Goal: Book appointment/travel/reservation

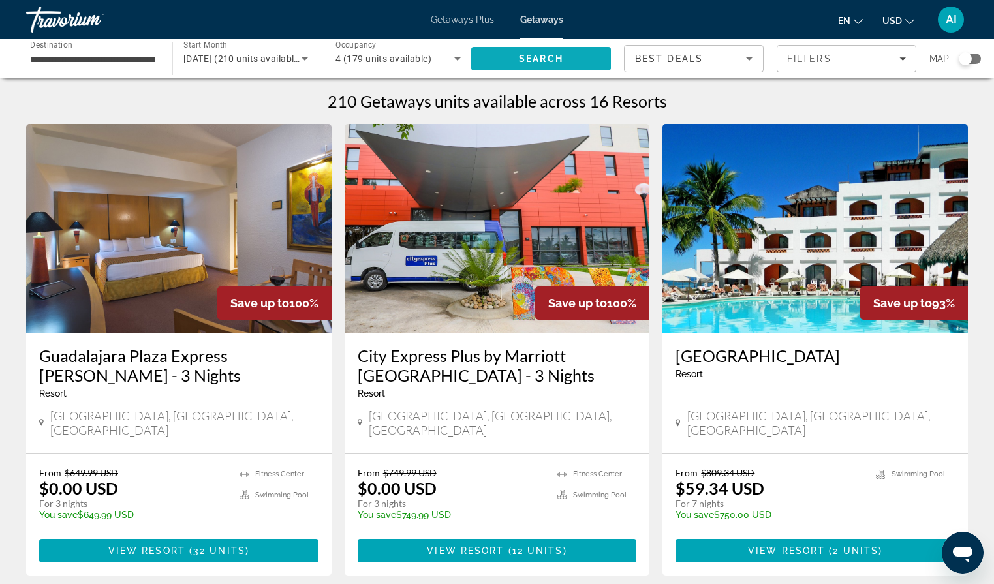
click at [506, 64] on span "Search" at bounding box center [541, 58] width 140 height 31
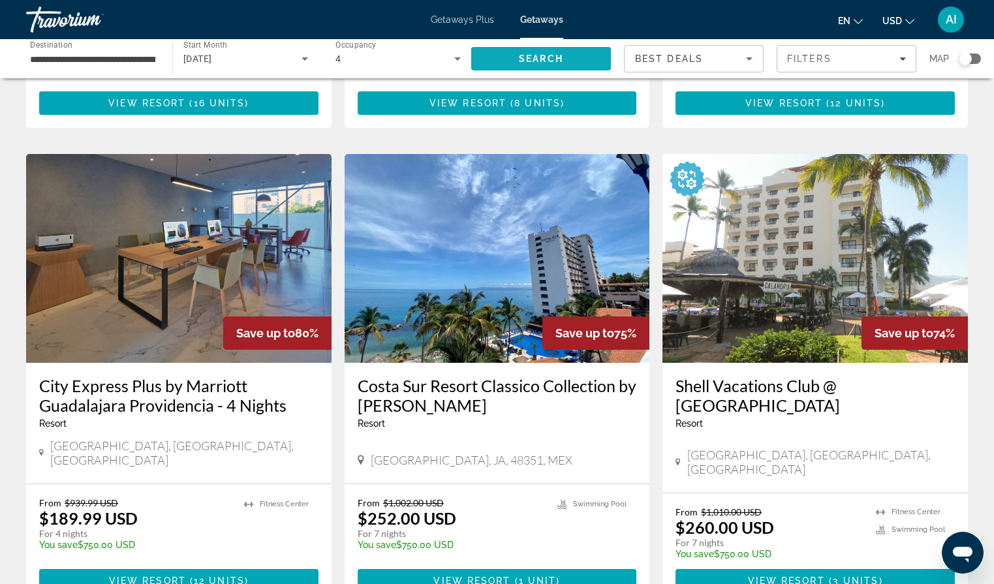
scroll to position [926, 0]
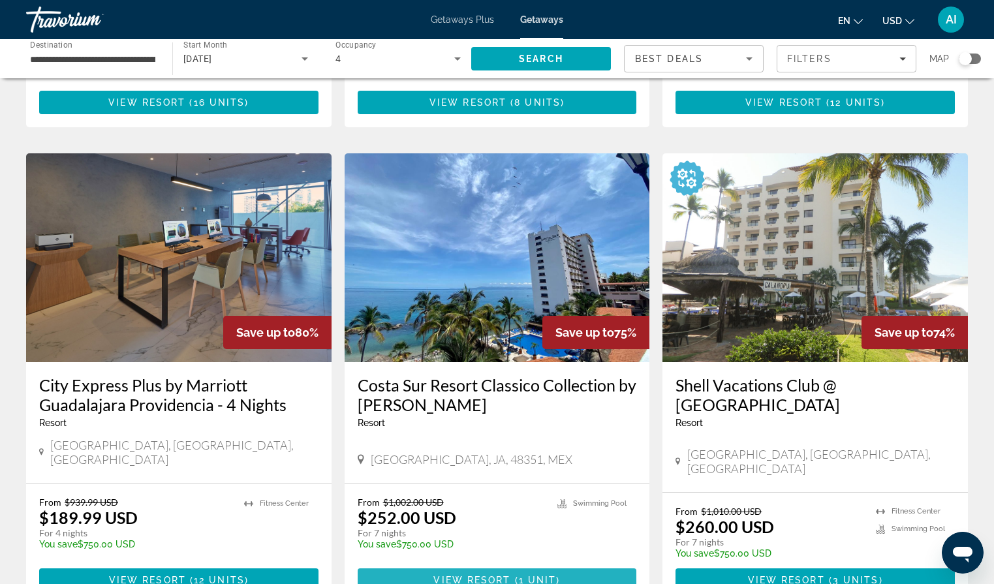
click at [482, 564] on span "Main content" at bounding box center [497, 579] width 279 height 31
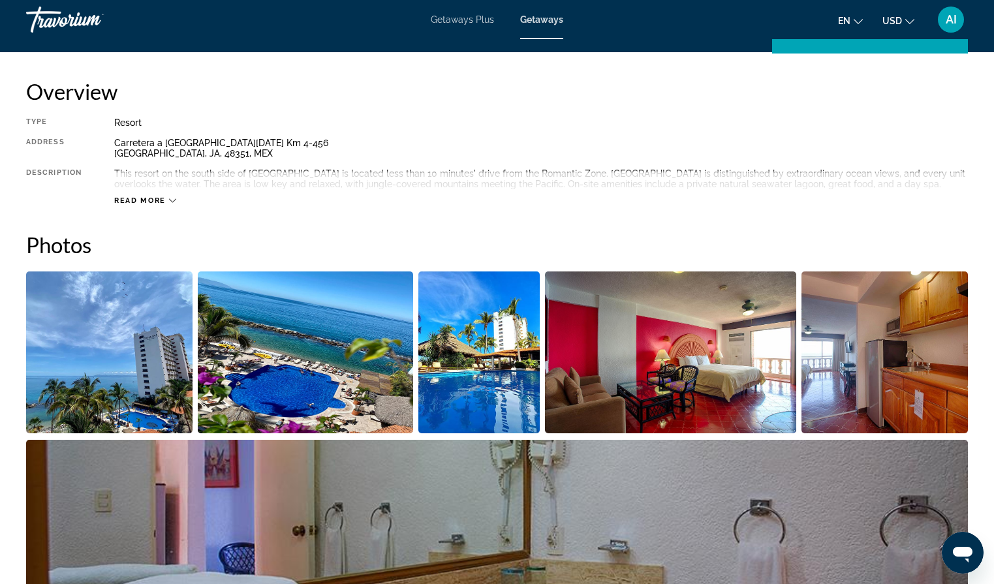
scroll to position [414, 0]
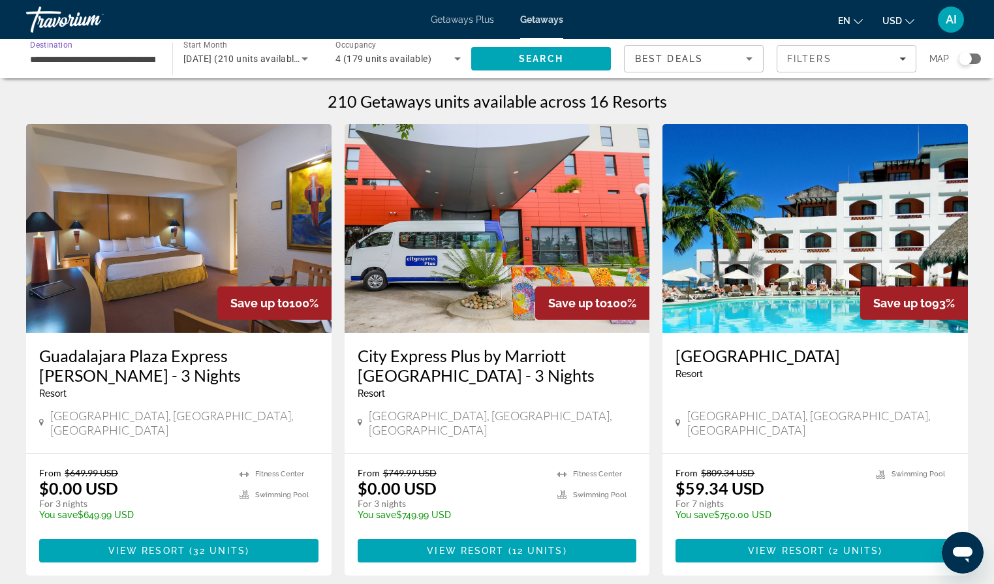
click at [148, 61] on input "**********" at bounding box center [92, 60] width 125 height 16
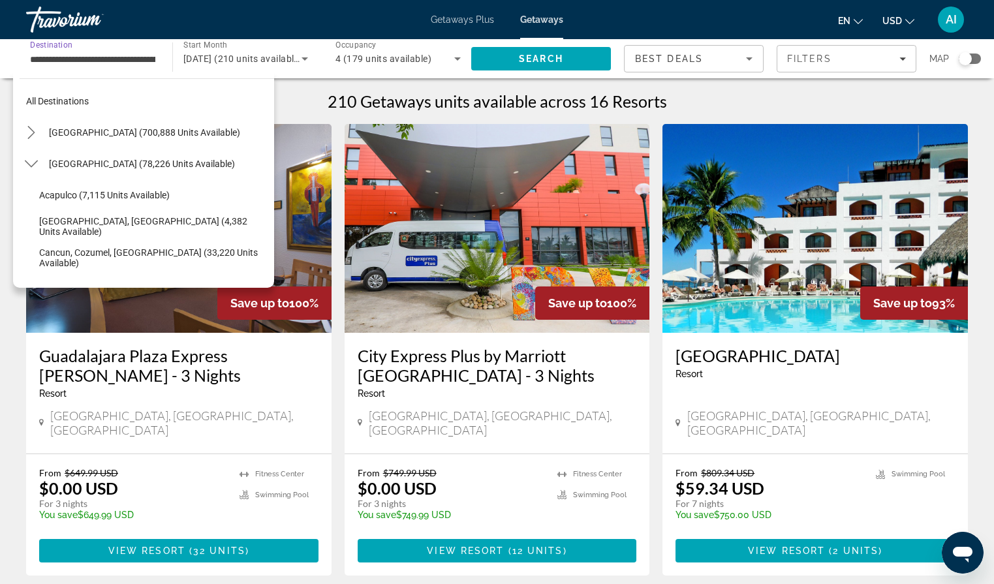
scroll to position [328, 0]
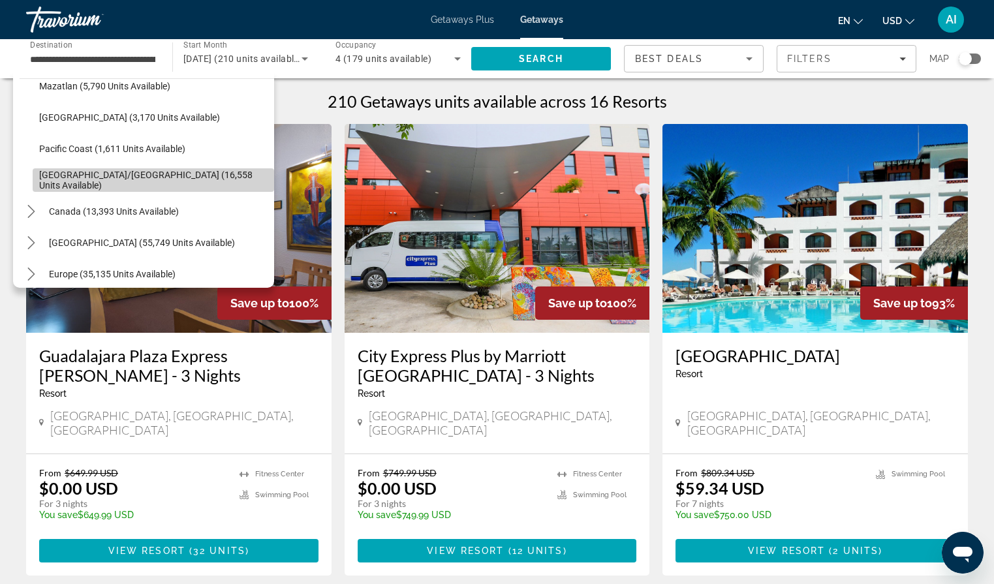
click at [149, 180] on span "[GEOGRAPHIC_DATA]/[GEOGRAPHIC_DATA] (16,558 units available)" at bounding box center [153, 180] width 228 height 21
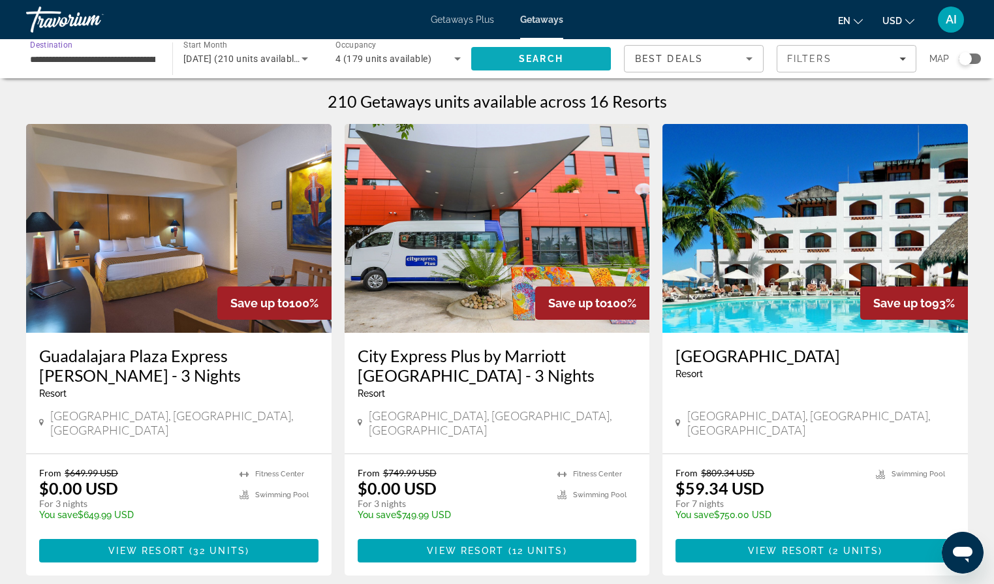
click at [559, 60] on span "Search" at bounding box center [541, 59] width 44 height 10
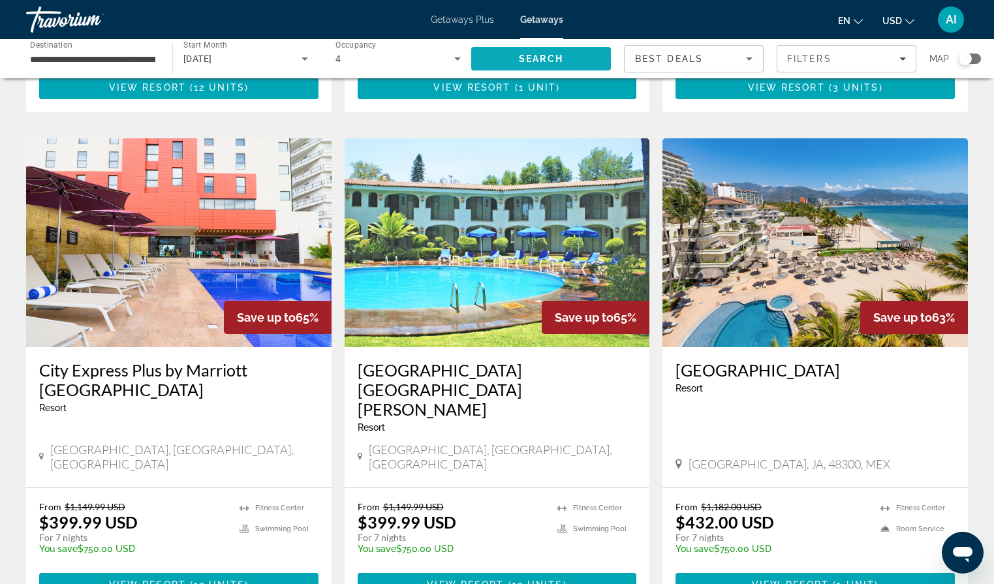
scroll to position [1416, 0]
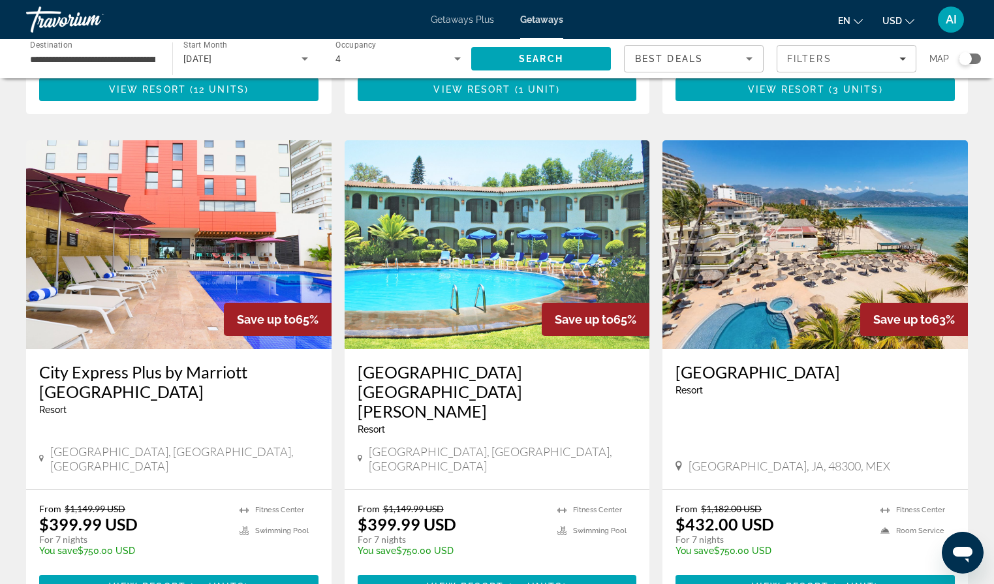
click at [823, 252] on img "Main content" at bounding box center [814, 244] width 305 height 209
